Goal: Task Accomplishment & Management: Complete application form

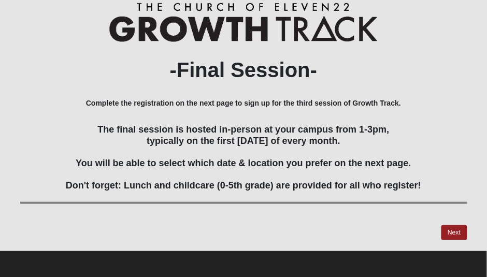
scroll to position [53, 0]
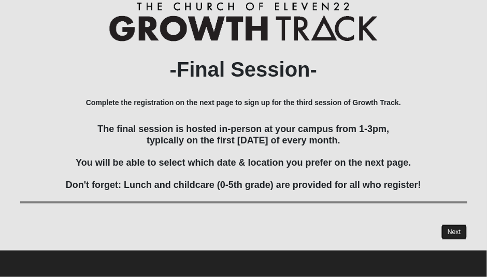
click at [451, 228] on button "Next" at bounding box center [453, 232] width 25 height 15
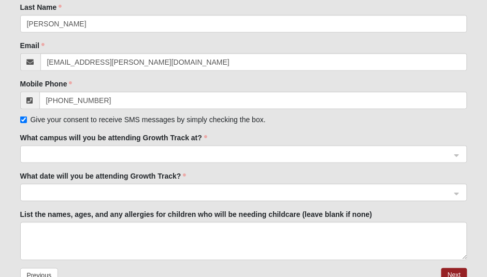
scroll to position [138, 0]
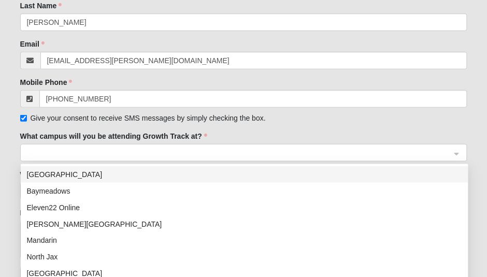
click at [247, 156] on span at bounding box center [239, 153] width 424 height 11
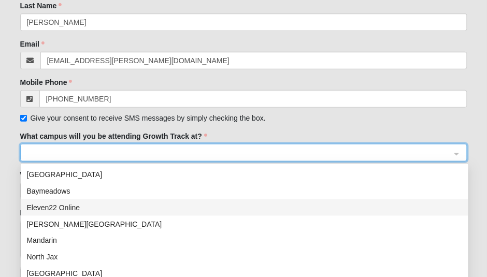
click at [256, 208] on div "Eleven22 Online" at bounding box center [244, 207] width 435 height 11
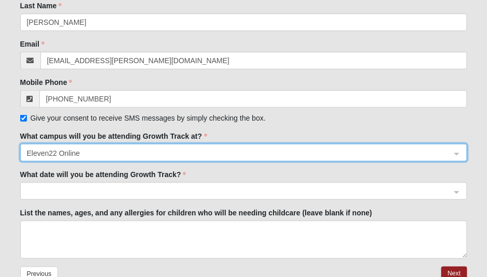
click at [239, 193] on span at bounding box center [239, 191] width 424 height 11
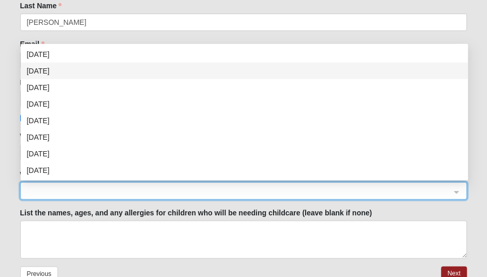
click at [184, 65] on div "[DATE]" at bounding box center [244, 70] width 435 height 11
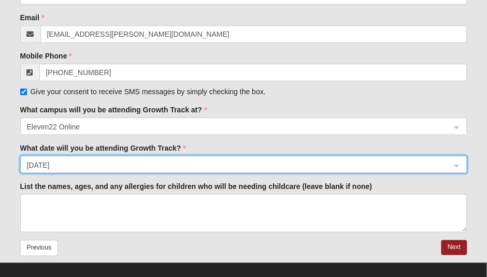
scroll to position [176, 0]
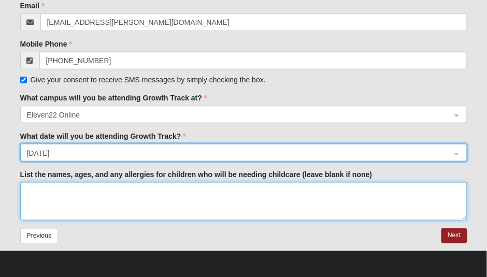
click at [195, 198] on textarea "List the names, ages, and any allergies for children who will be needing childc…" at bounding box center [243, 201] width 447 height 38
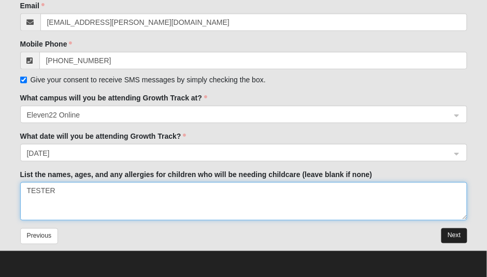
type textarea "TESTER"
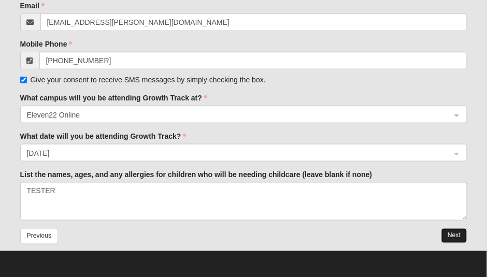
click at [453, 235] on button "Next" at bounding box center [453, 235] width 25 height 15
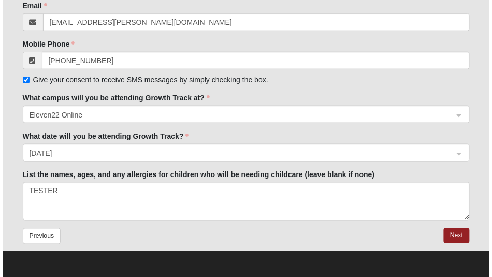
scroll to position [0, 0]
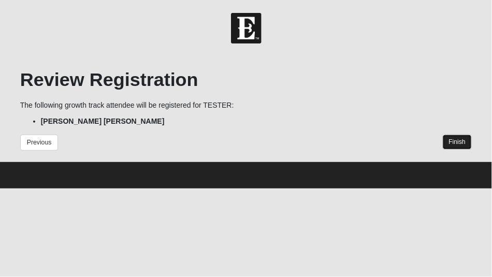
click at [459, 140] on button "Finish" at bounding box center [458, 142] width 30 height 15
